Goal: Communication & Community: Connect with others

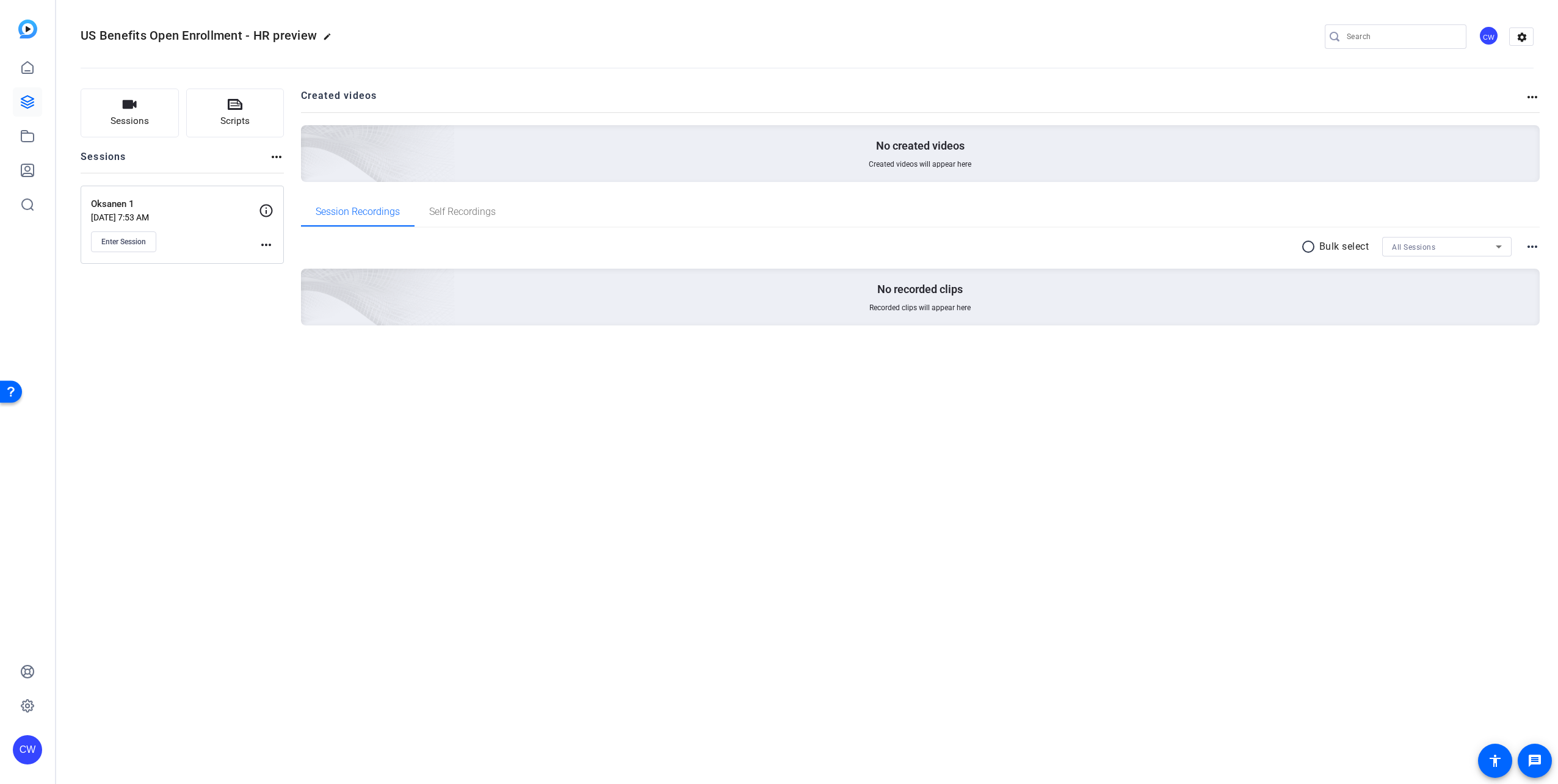
click at [262, 245] on mat-icon "more_horiz" at bounding box center [266, 245] width 15 height 15
click at [109, 240] on div at bounding box center [779, 392] width 1558 height 784
click at [109, 240] on span "Enter Session" at bounding box center [123, 241] width 45 height 10
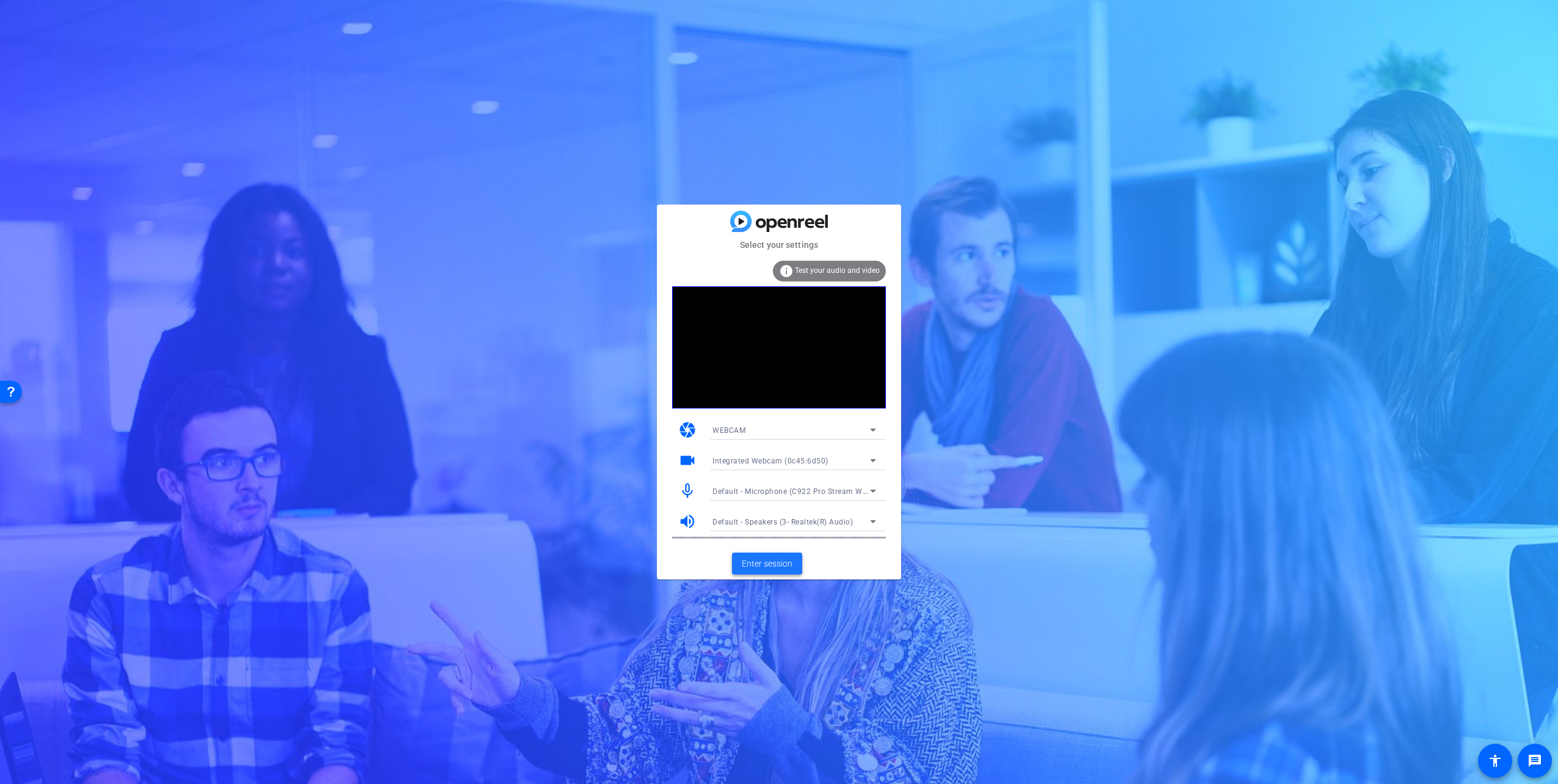
click at [775, 561] on span "Enter session" at bounding box center [766, 564] width 51 height 13
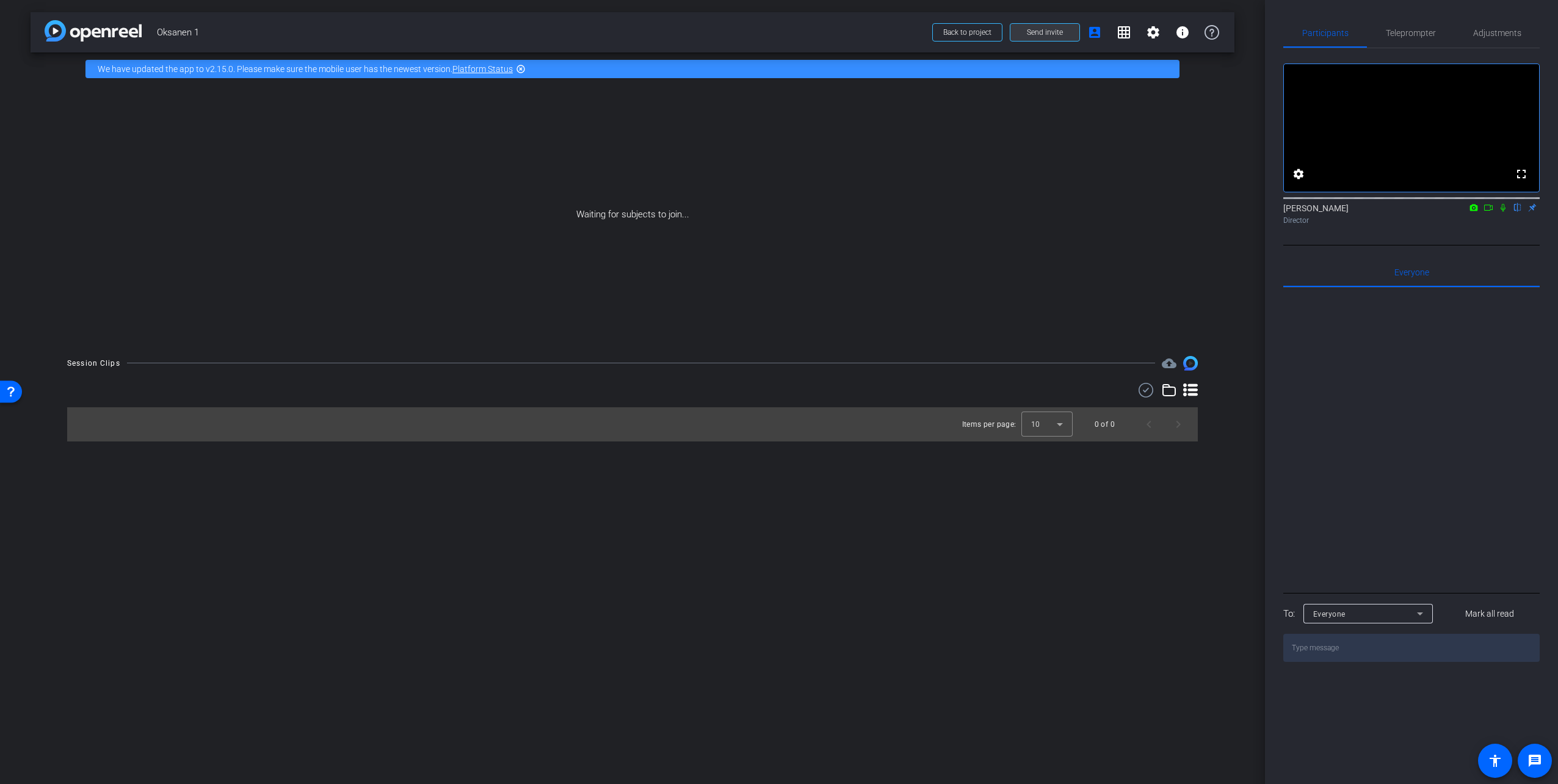
click at [1034, 35] on span "Send invite" at bounding box center [1044, 32] width 36 height 10
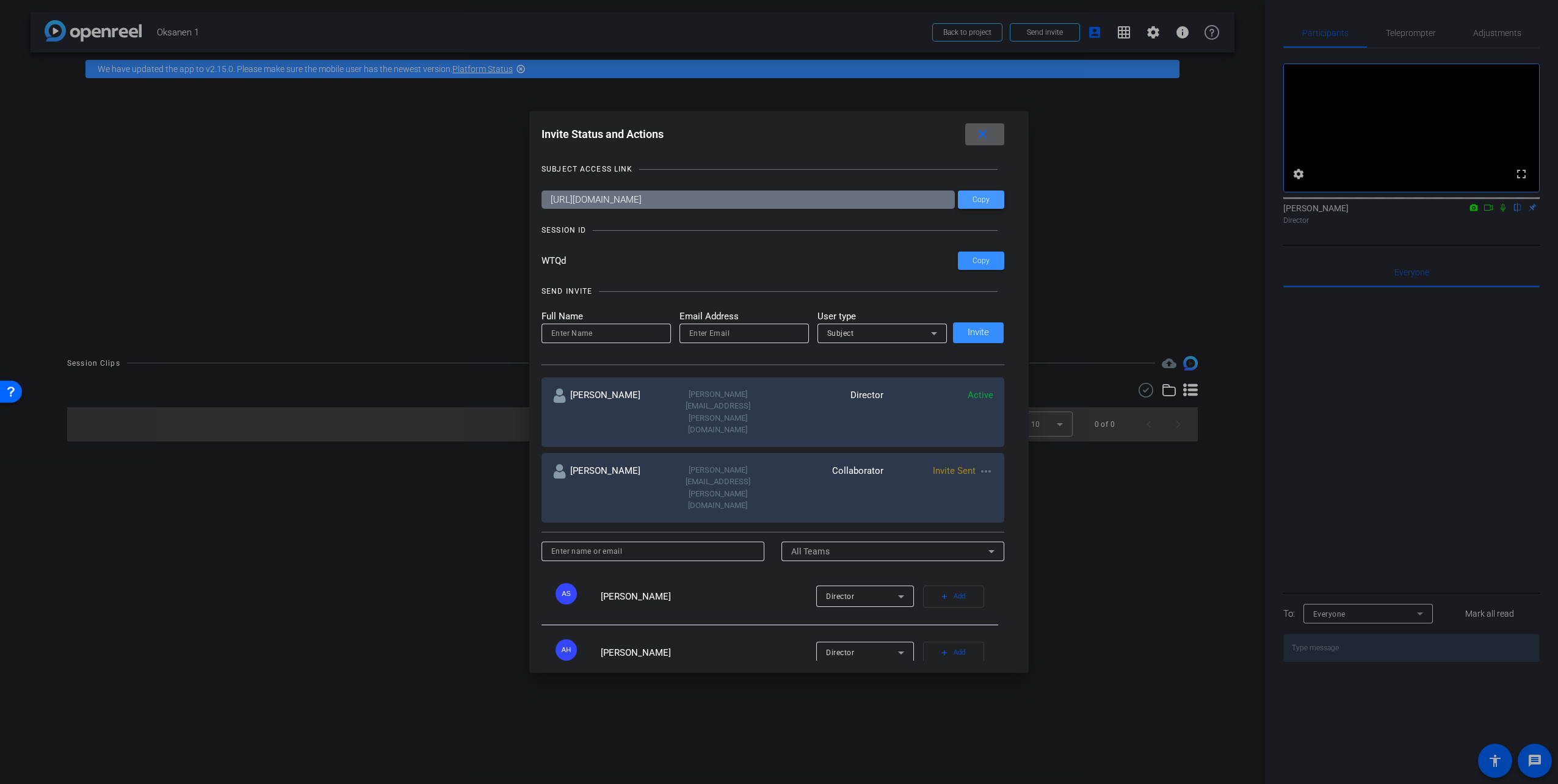
click at [979, 201] on span "Copy" at bounding box center [981, 199] width 17 height 9
click at [982, 132] on mat-icon "close" at bounding box center [982, 135] width 15 height 15
